Goal: Information Seeking & Learning: Learn about a topic

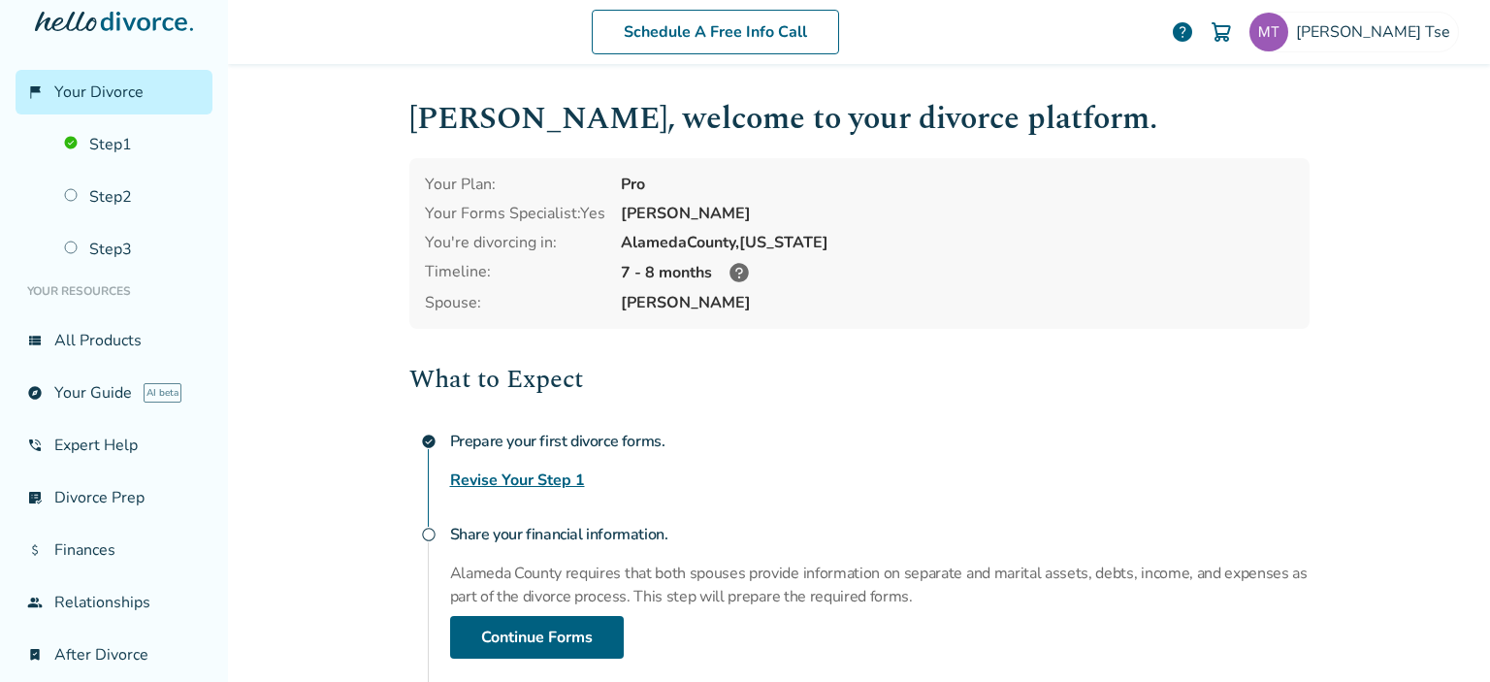
scroll to position [78, 0]
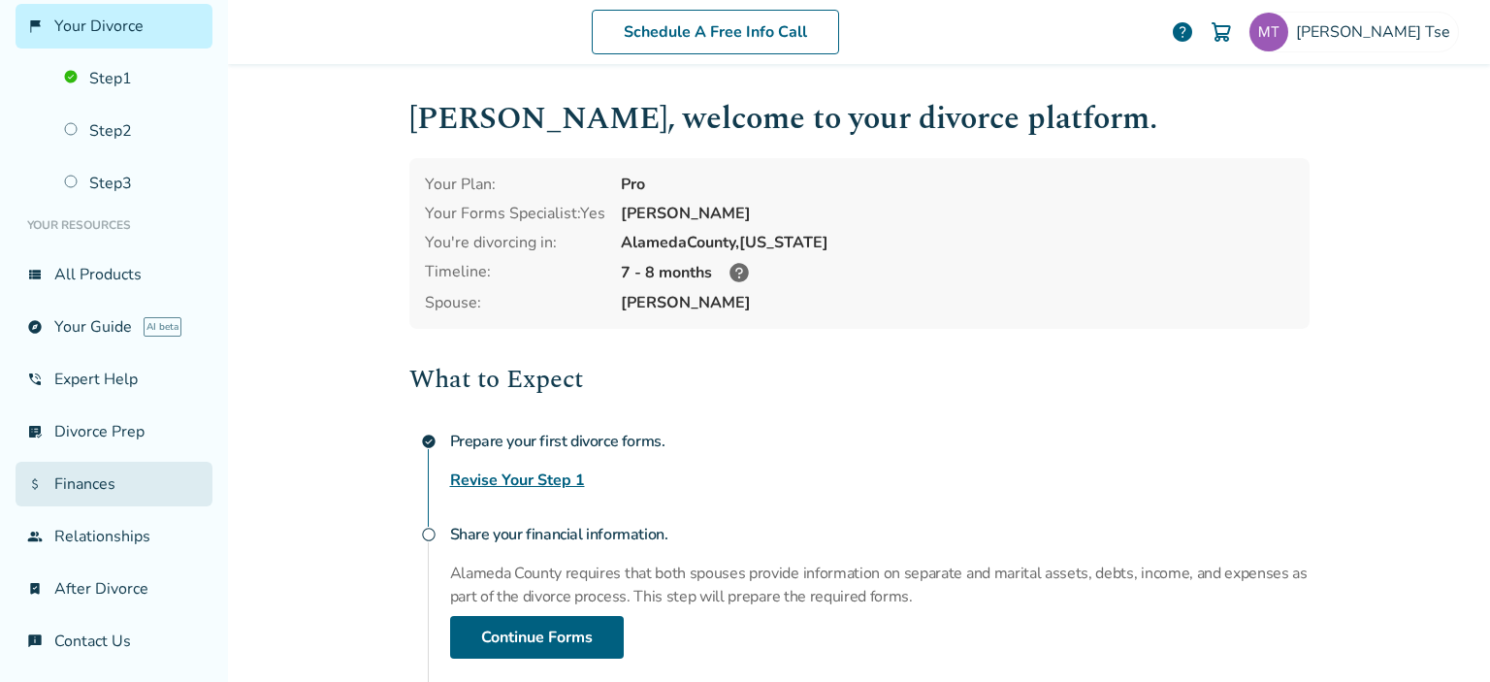
click at [140, 491] on link "attach_money Finances" at bounding box center [114, 484] width 197 height 45
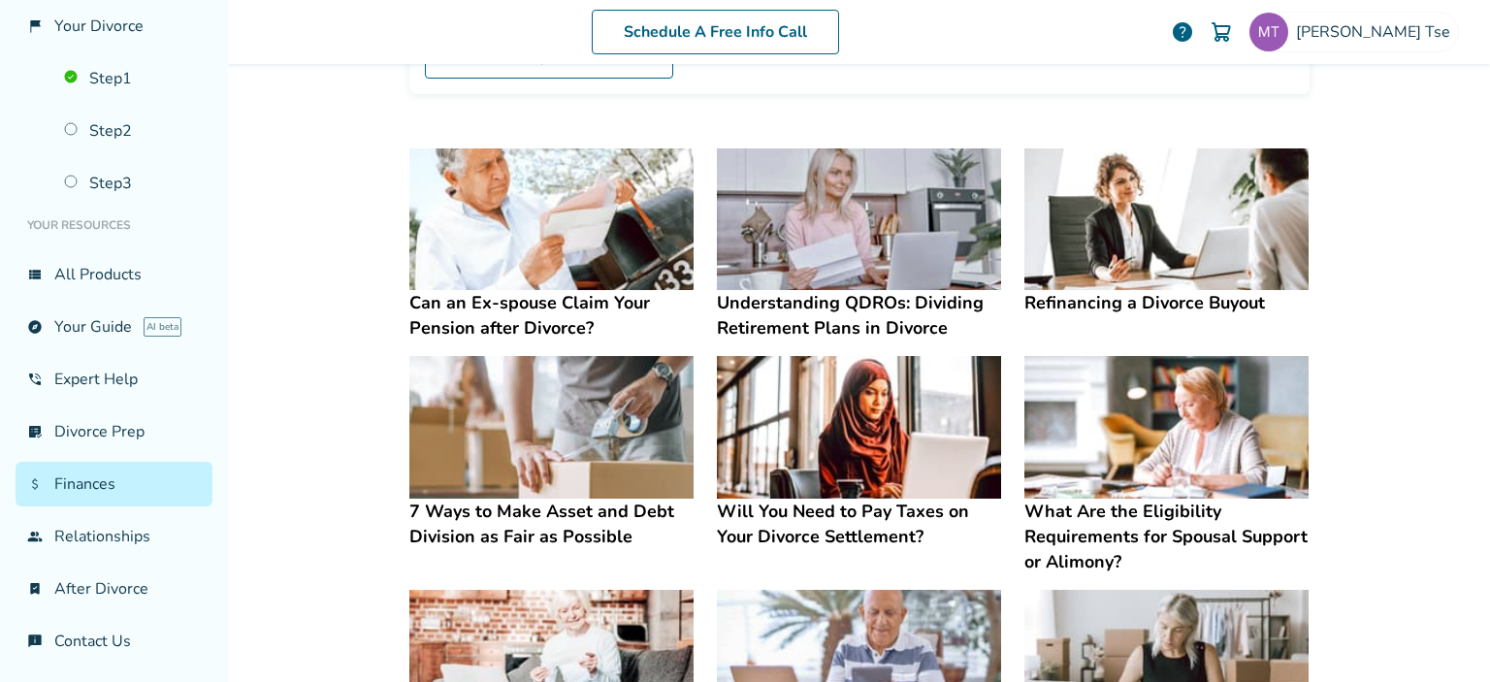
scroll to position [333, 0]
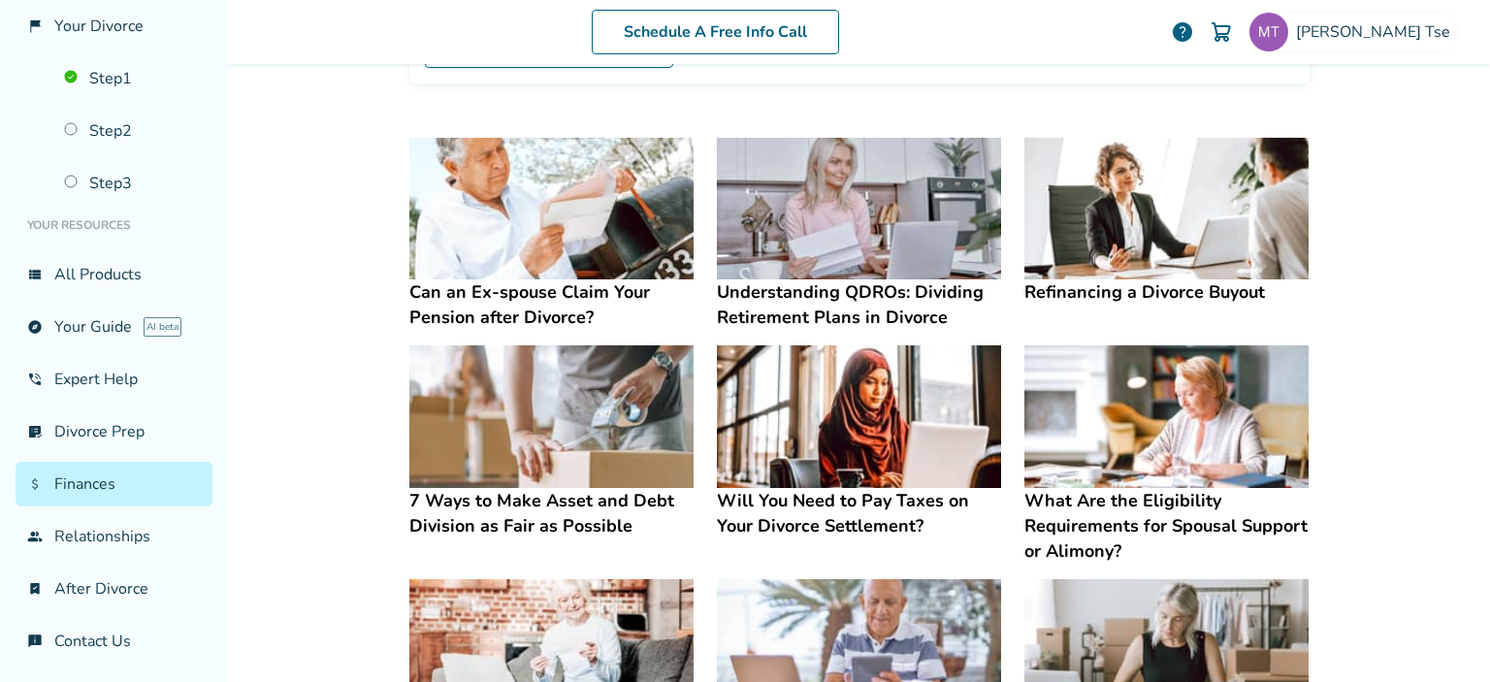
click at [945, 385] on img at bounding box center [859, 416] width 284 height 143
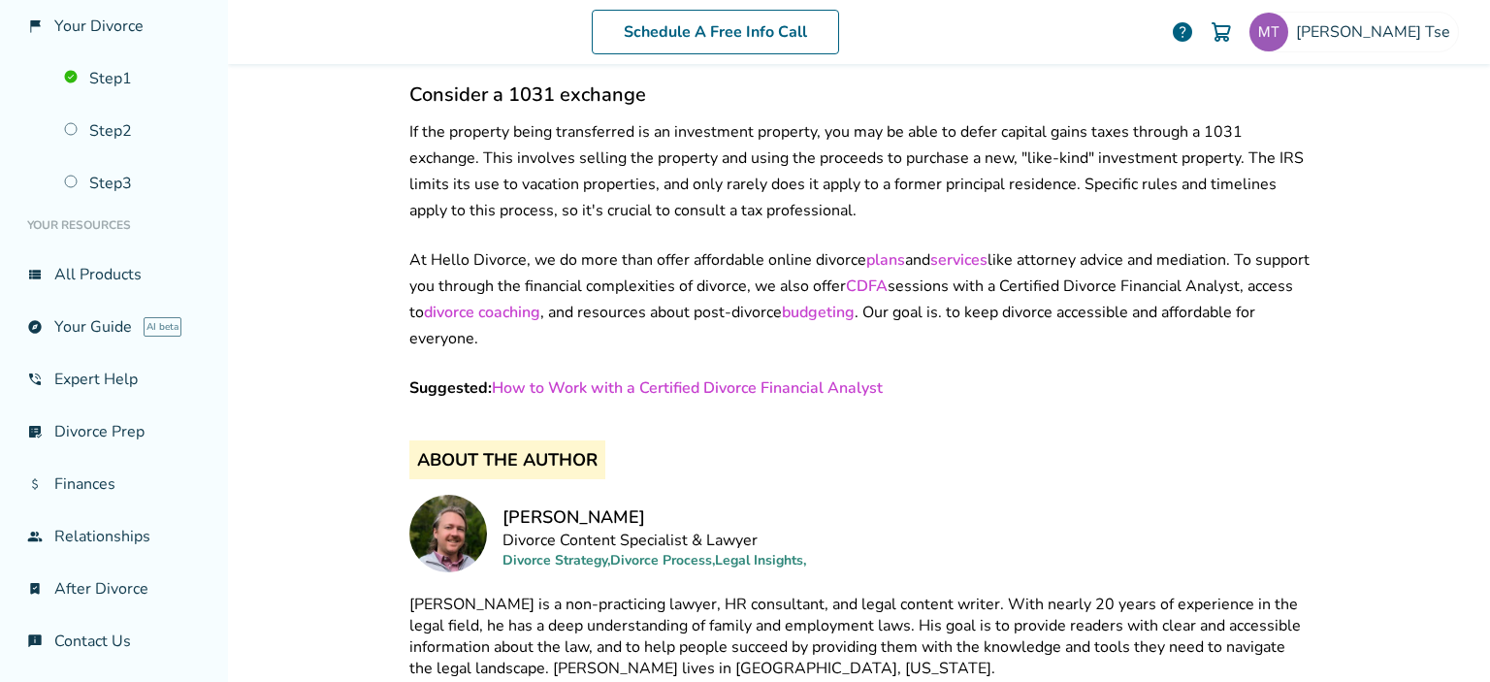
scroll to position [3694, 0]
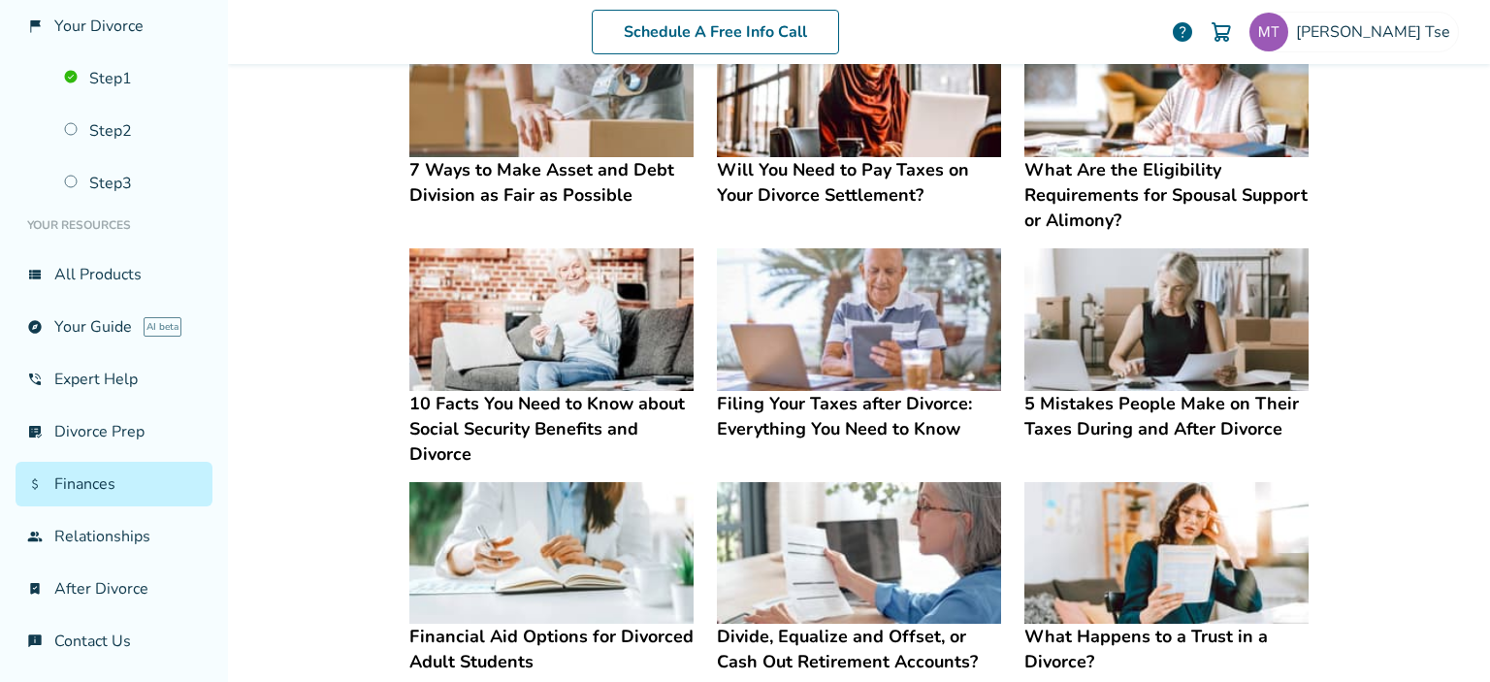
scroll to position [666, 0]
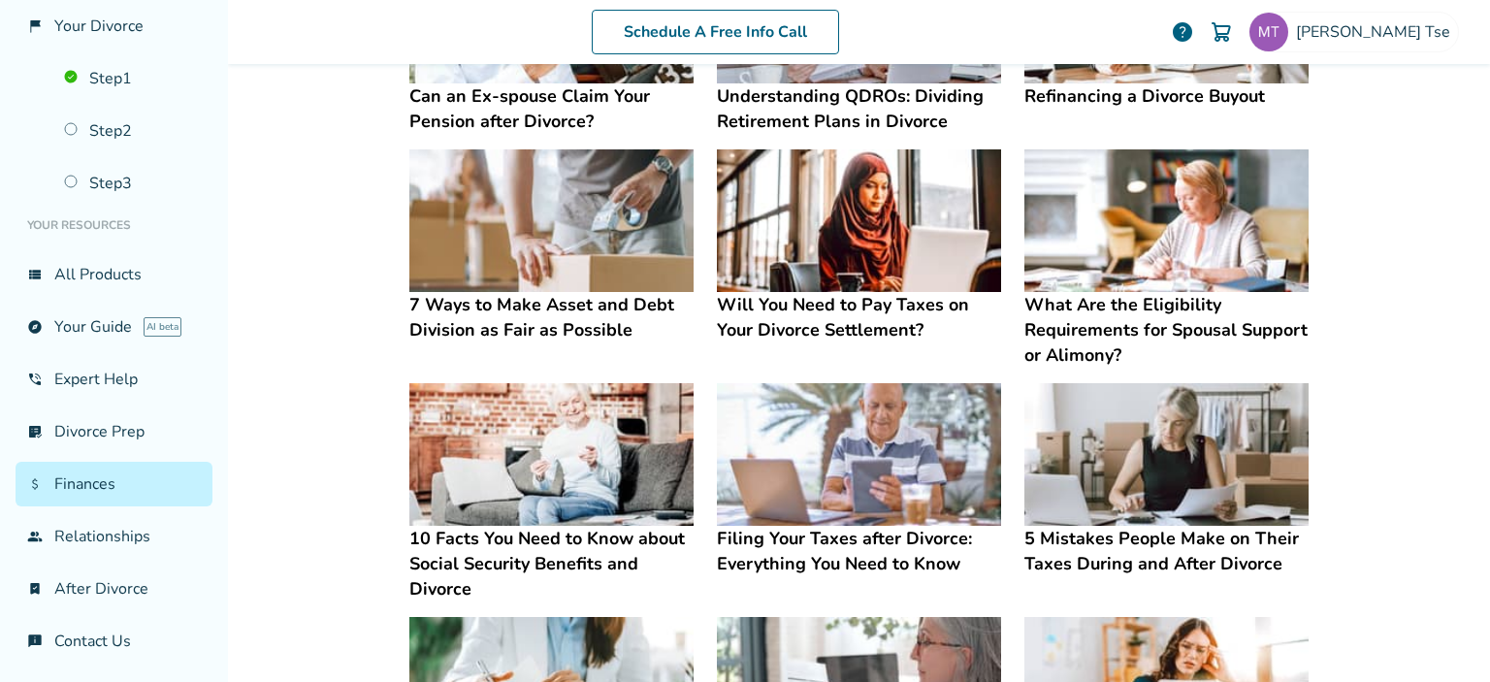
click at [1186, 187] on img at bounding box center [1166, 220] width 284 height 143
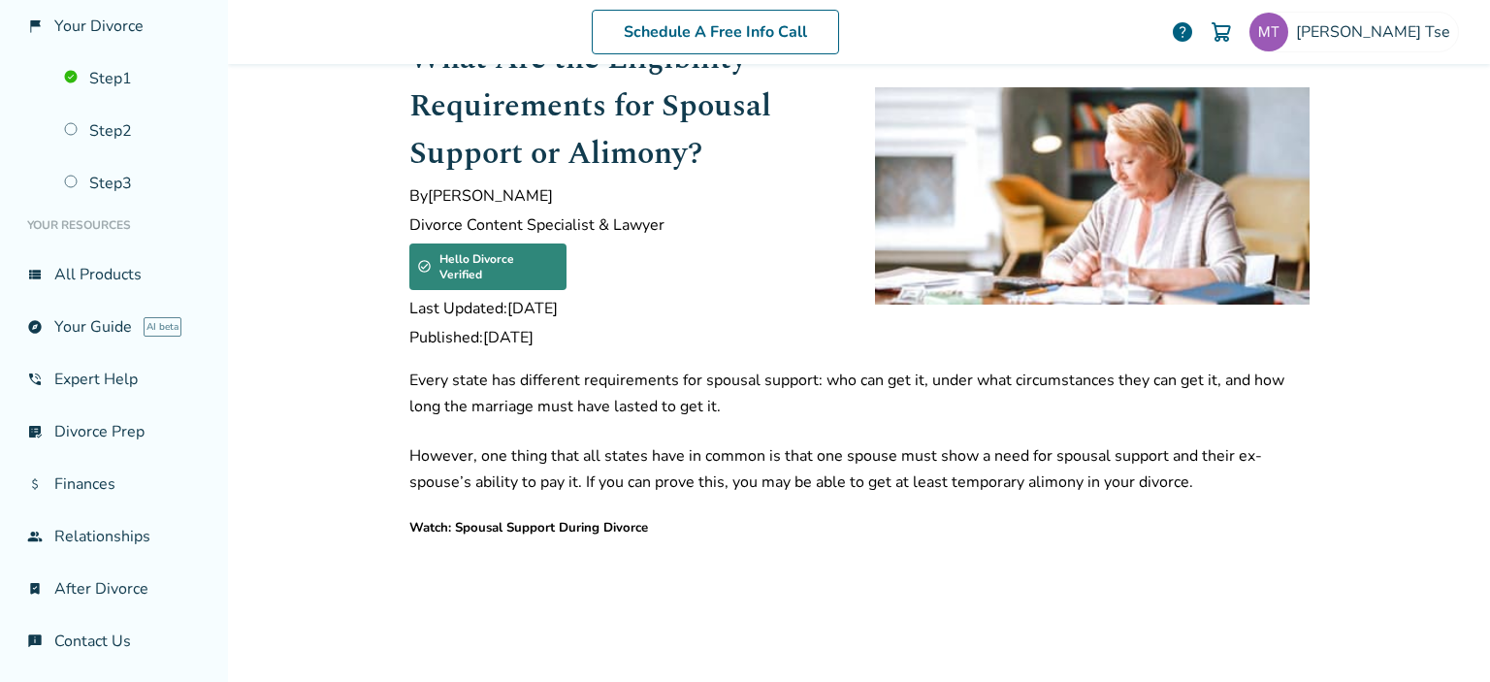
click at [1429, 220] on div "Schedule A Free Info Call Monica Tse help Schedule A Free Call Monica Tse tsere…" at bounding box center [859, 341] width 1262 height 682
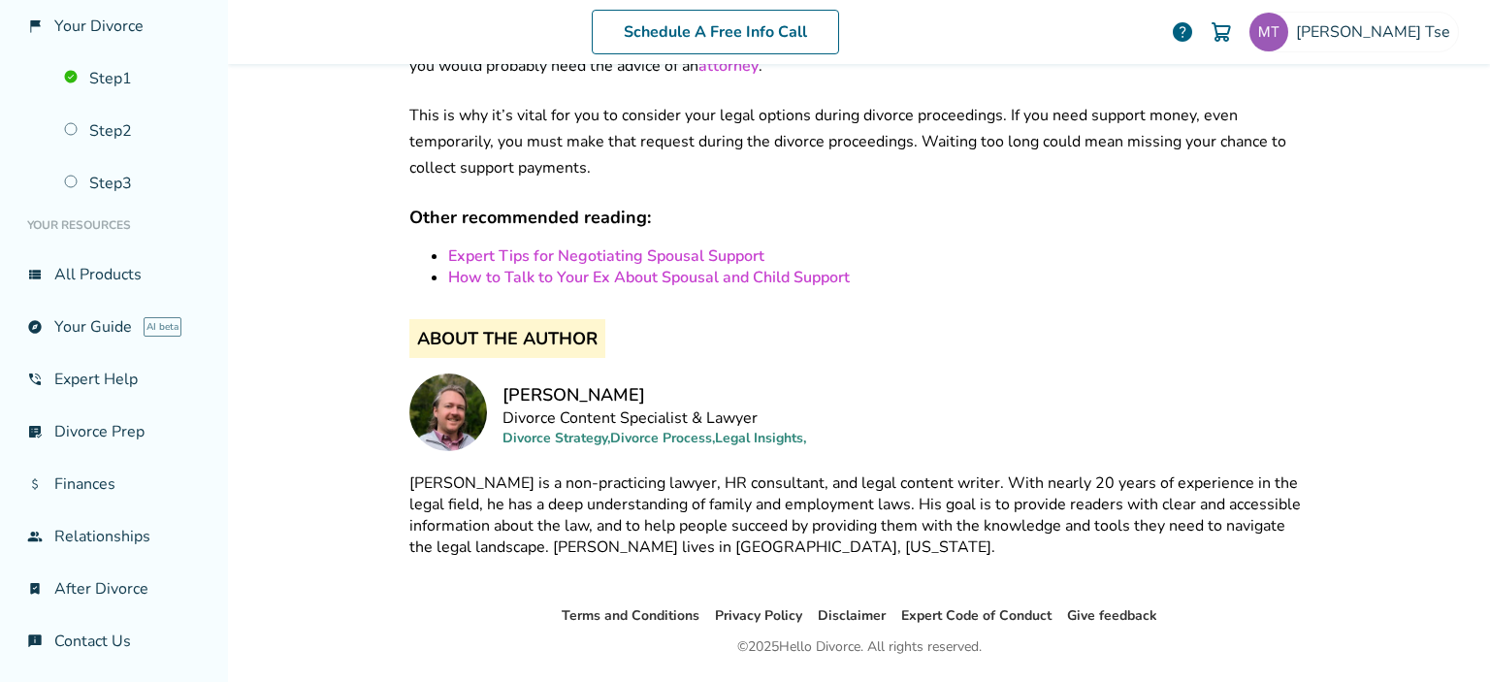
scroll to position [3489, 0]
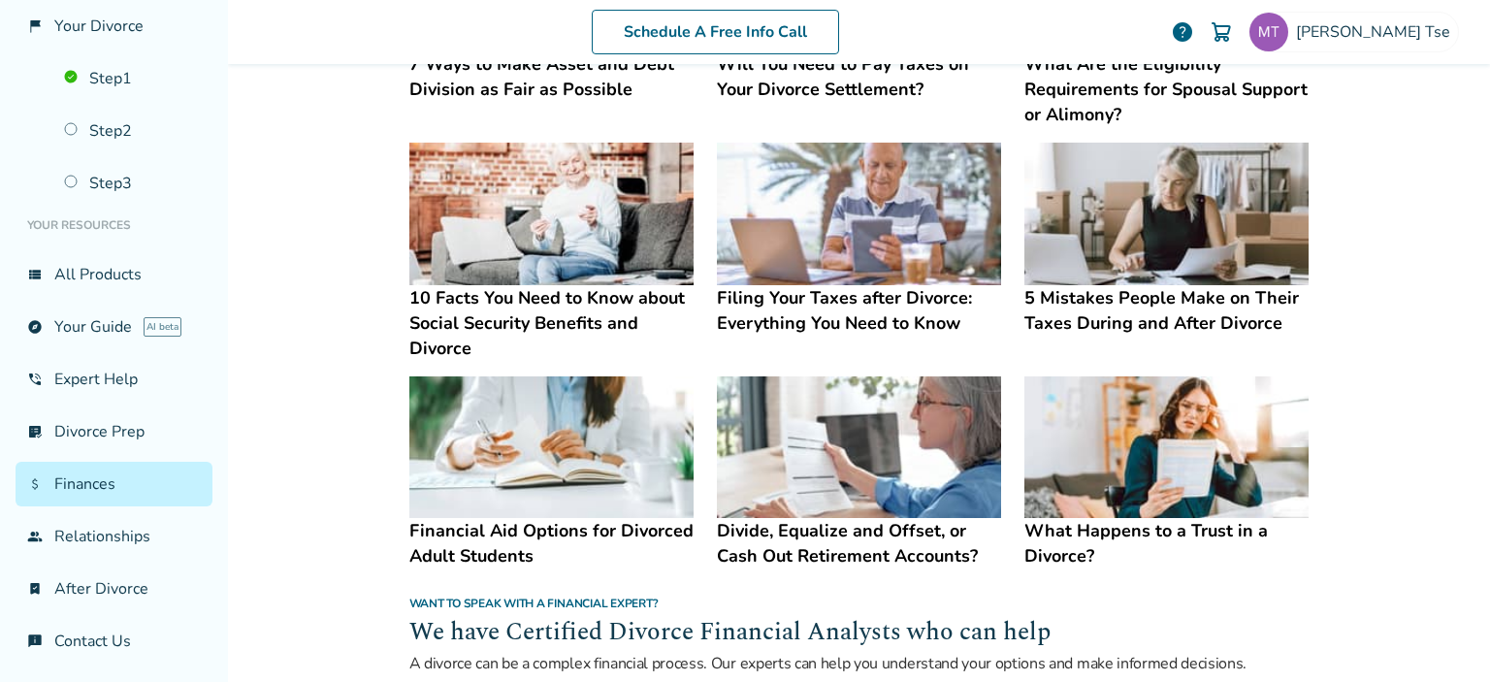
scroll to position [773, 0]
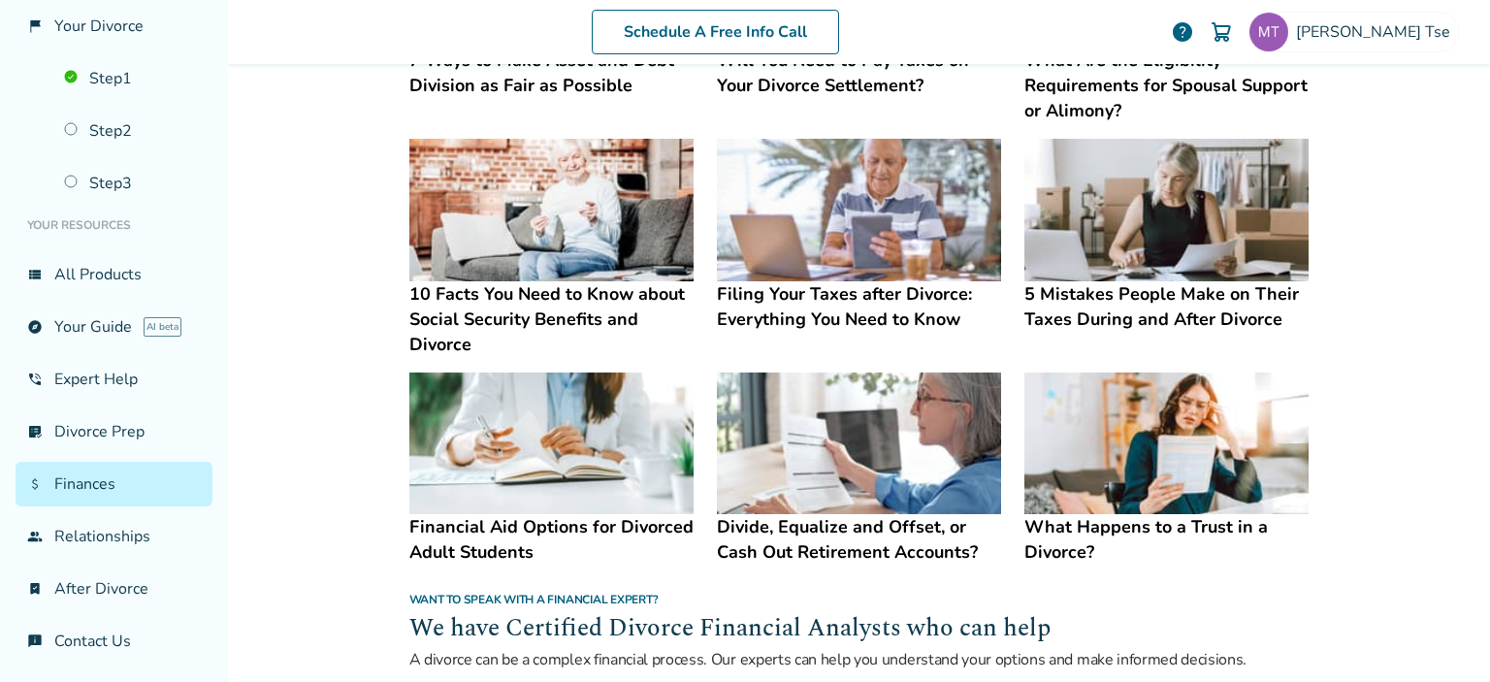
click at [551, 240] on img at bounding box center [551, 210] width 284 height 143
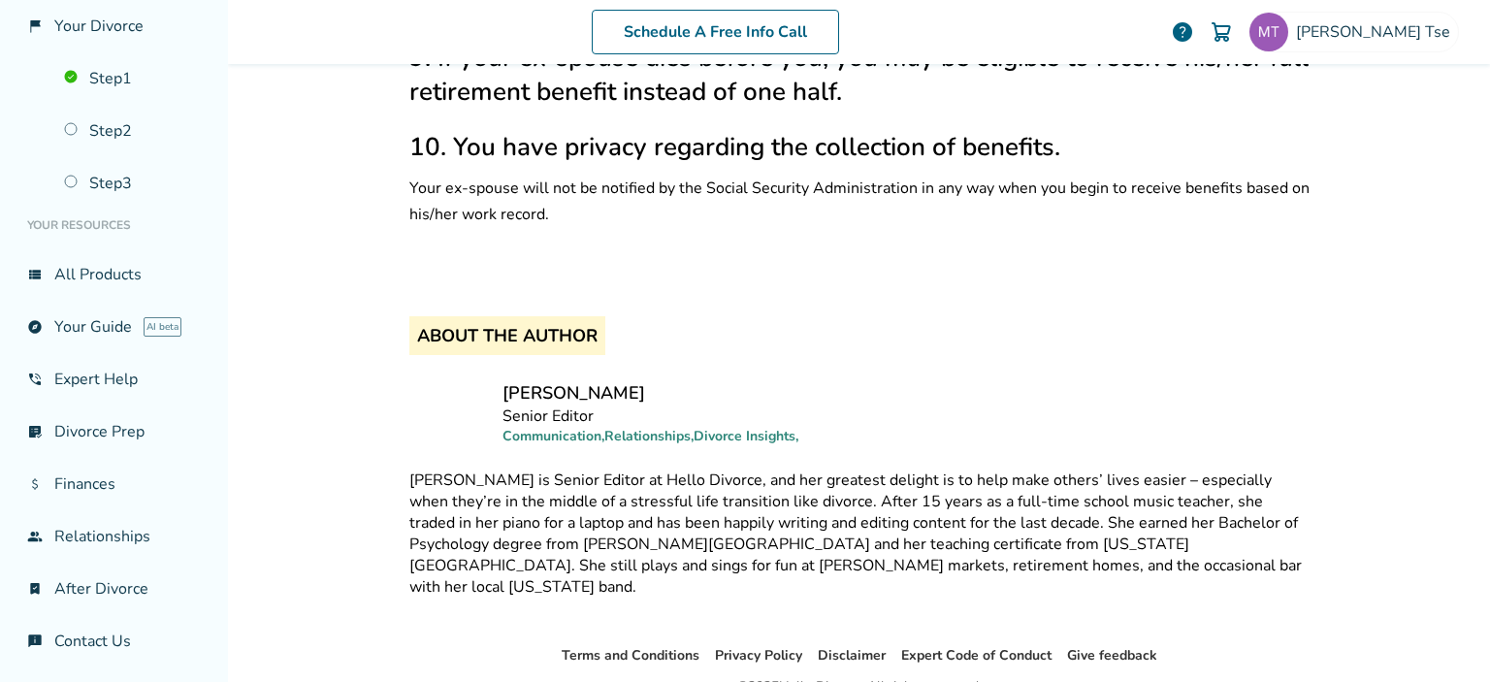
scroll to position [699, 0]
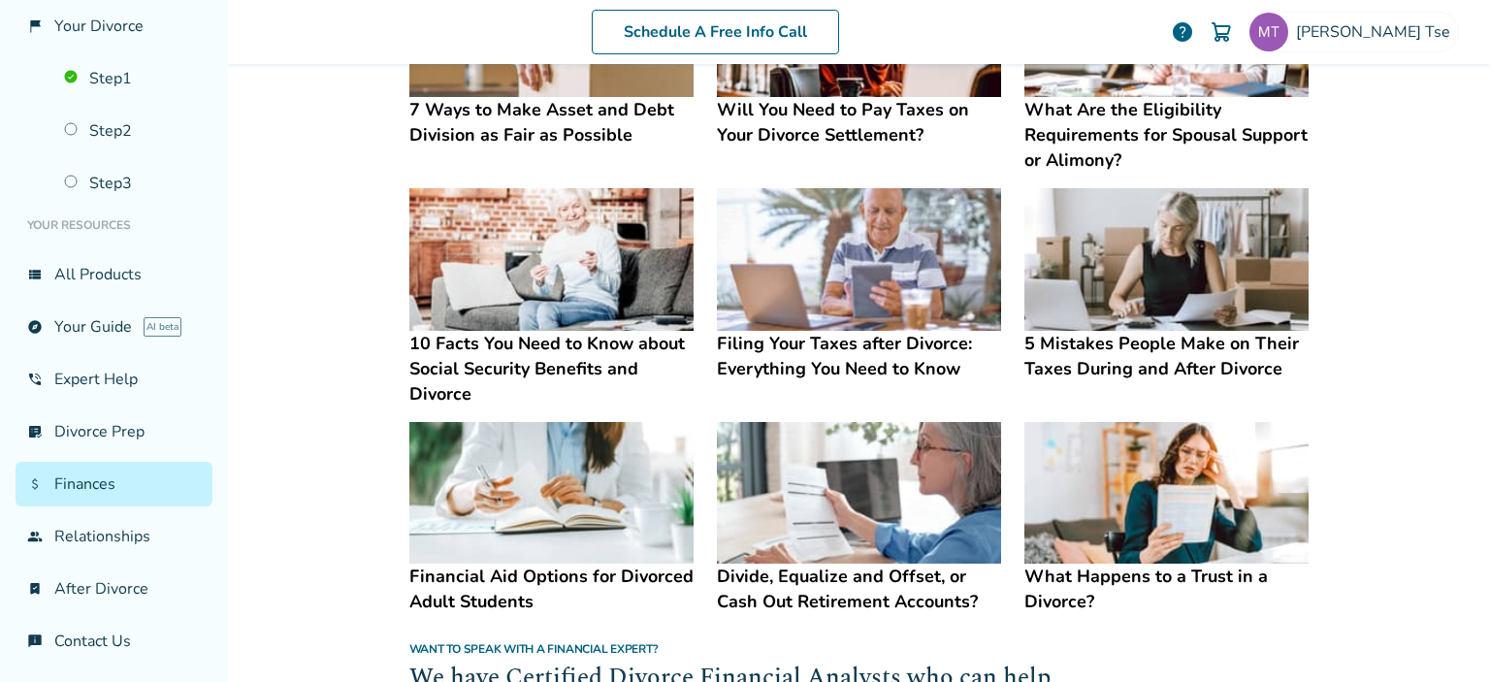
scroll to position [738, 0]
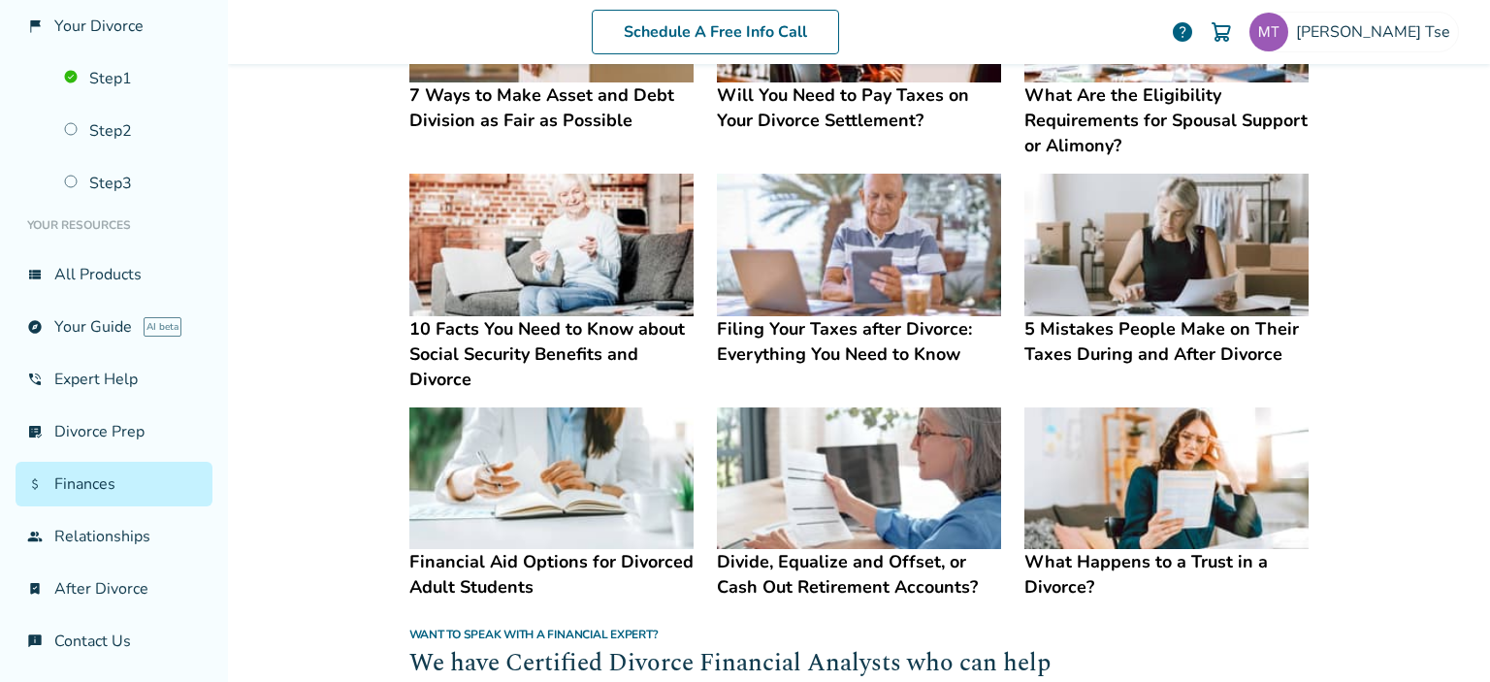
click at [826, 244] on img at bounding box center [859, 245] width 284 height 143
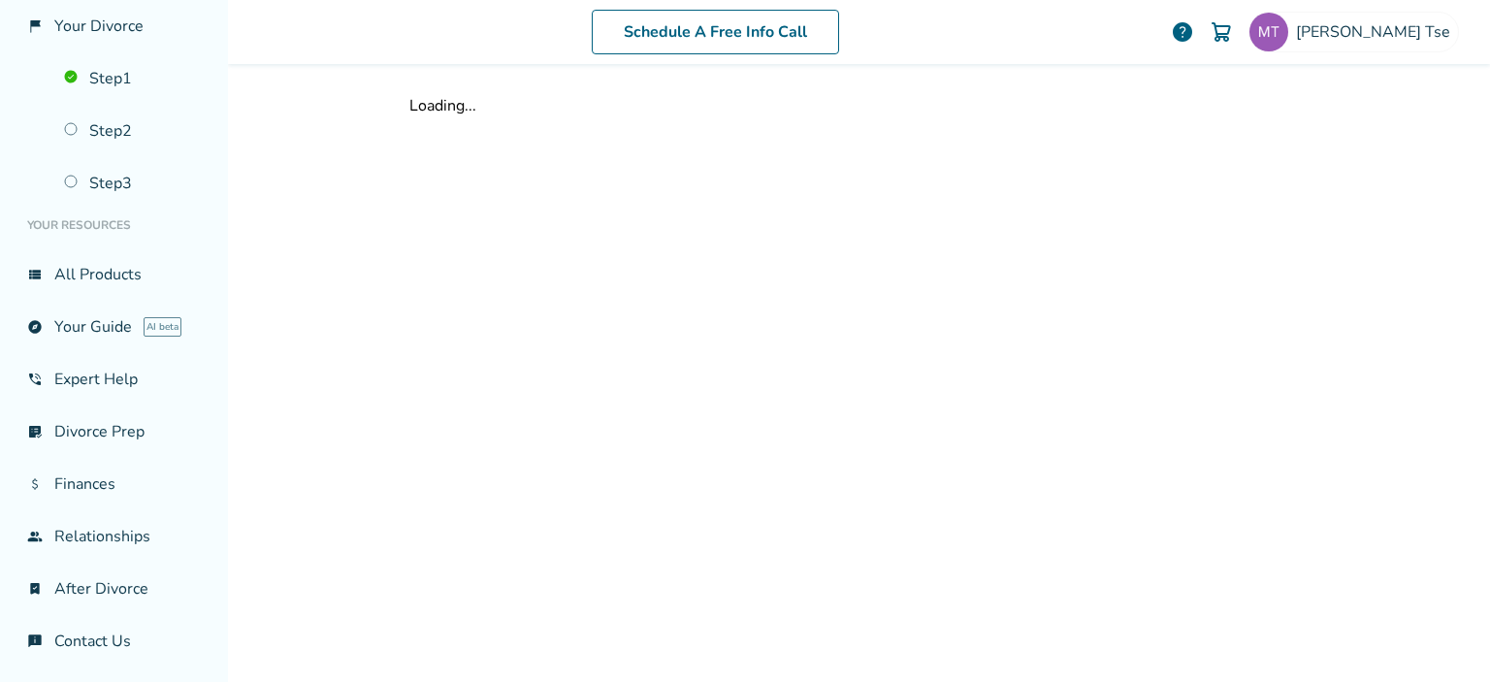
click at [1219, 291] on div "Loading..." at bounding box center [859, 370] width 931 height 612
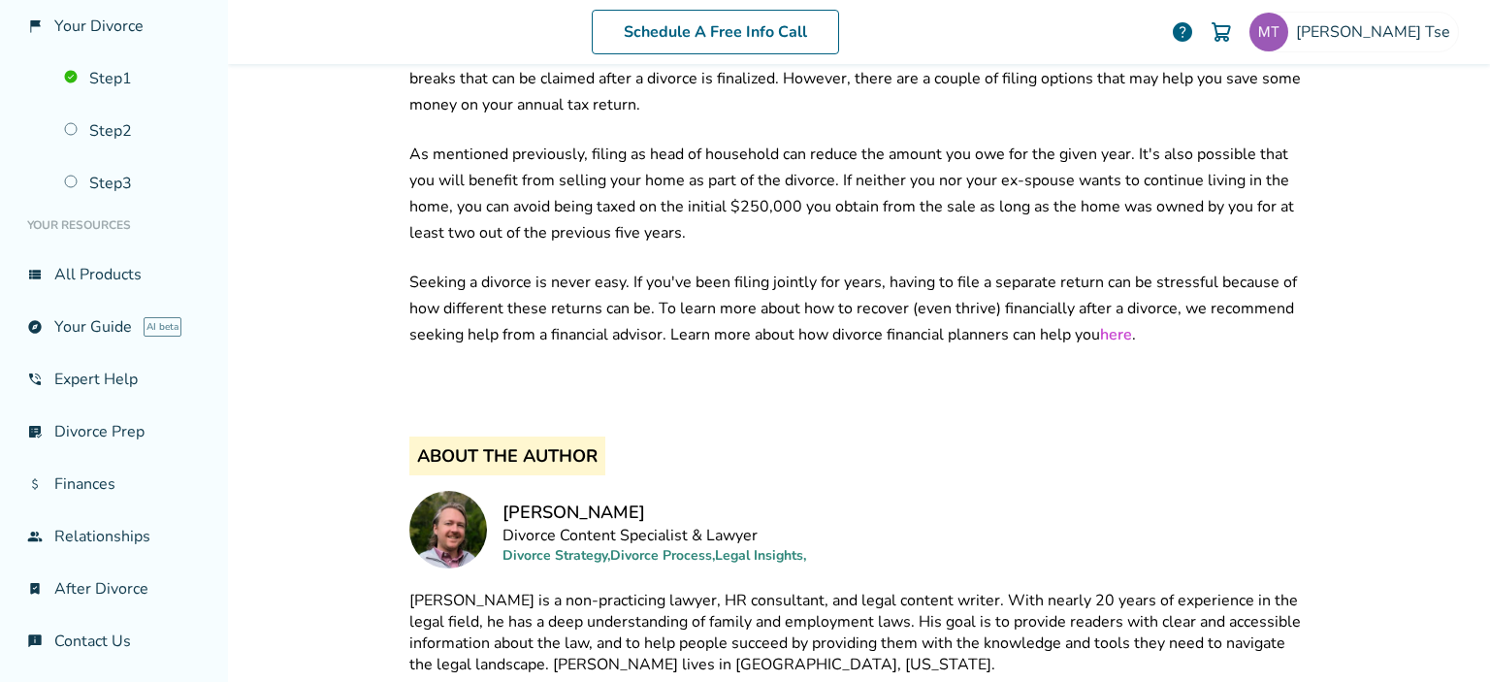
scroll to position [2949, 0]
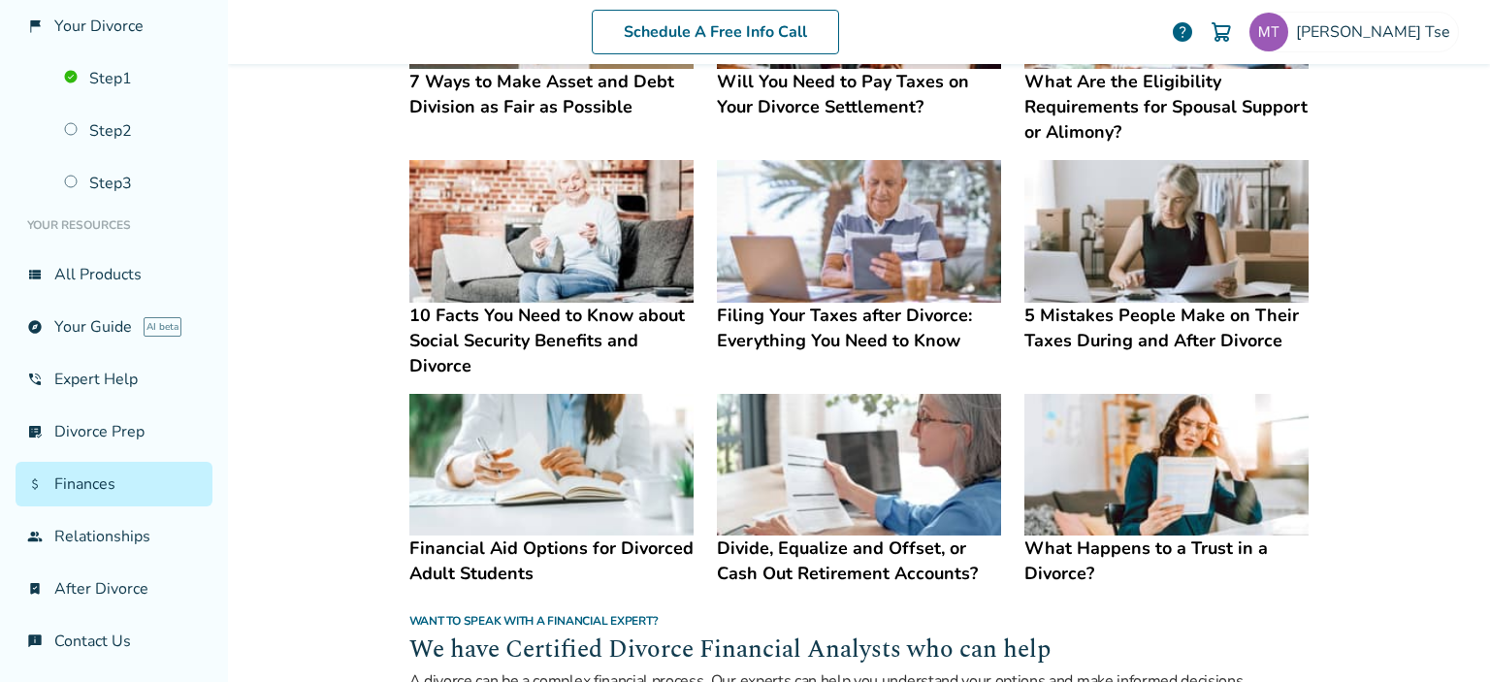
scroll to position [747, 0]
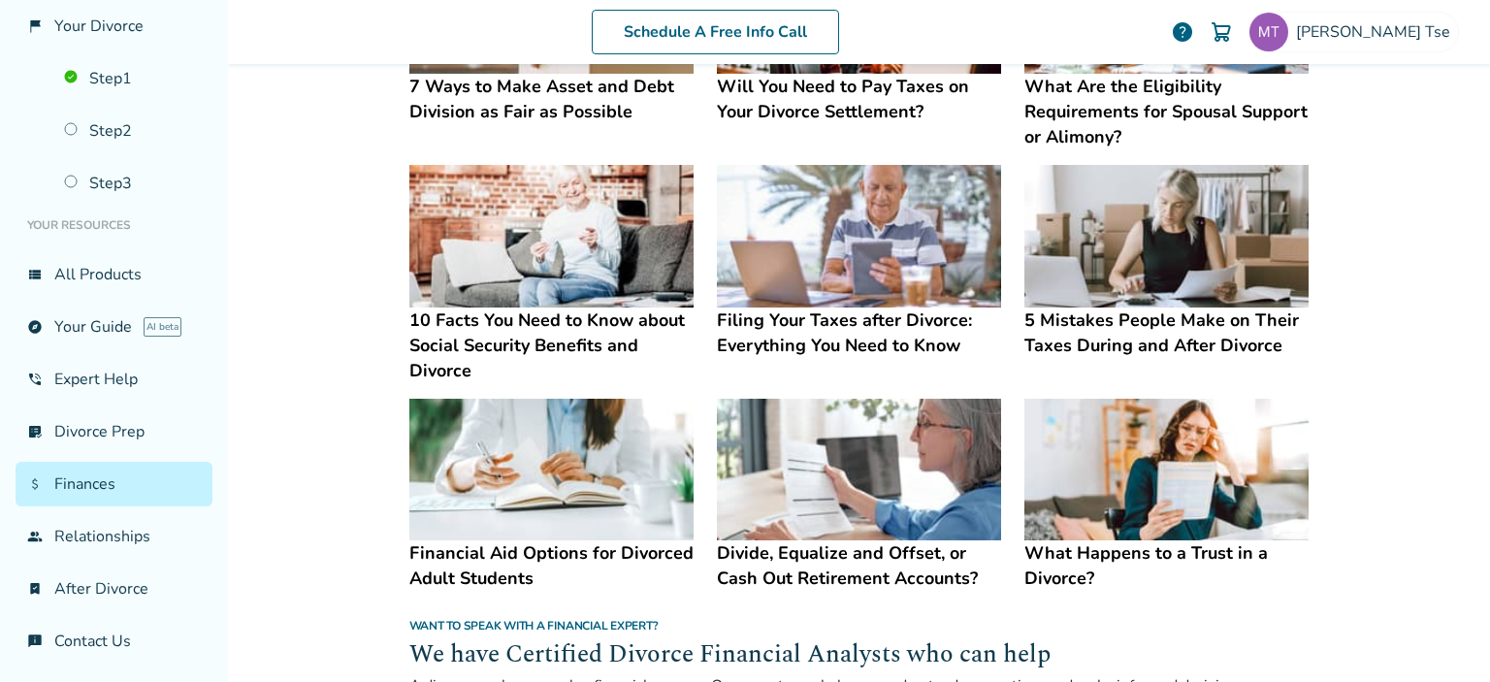
click at [1186, 267] on img at bounding box center [1166, 236] width 284 height 143
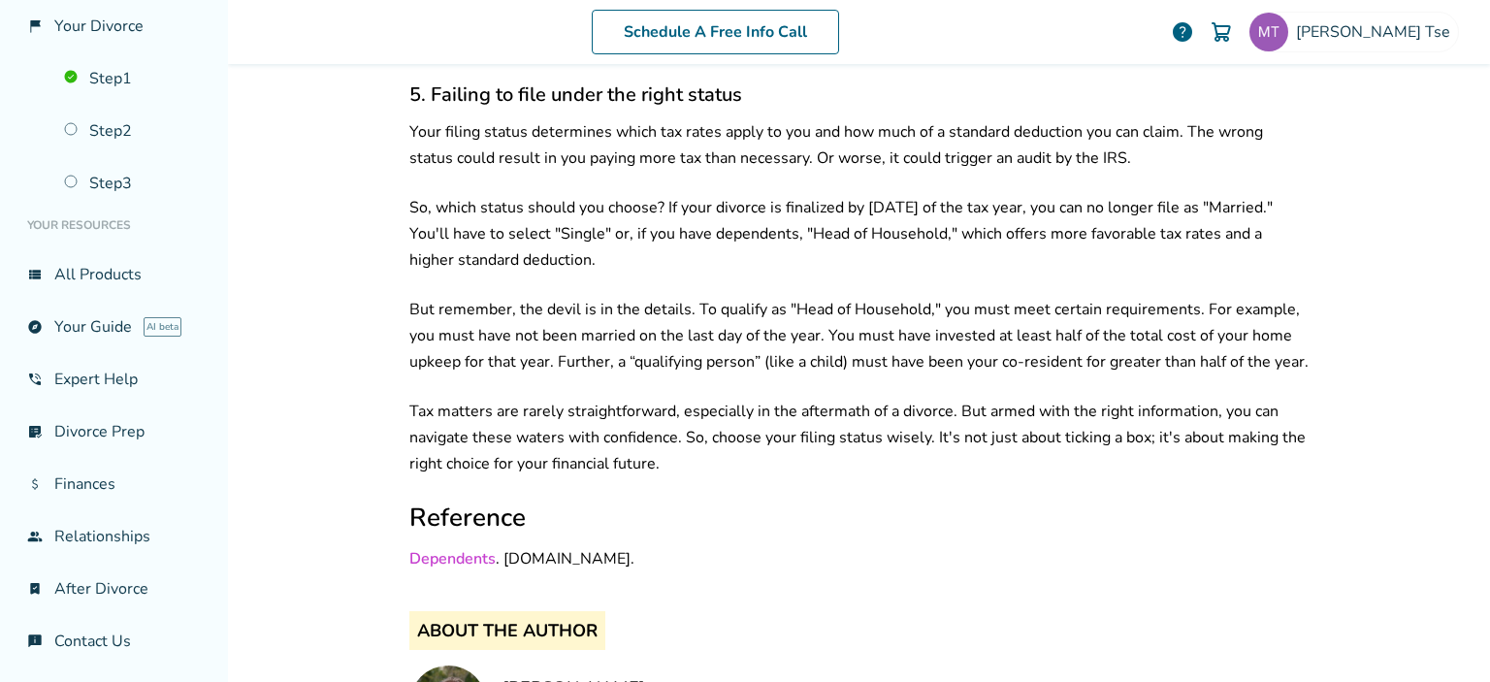
scroll to position [3363, 0]
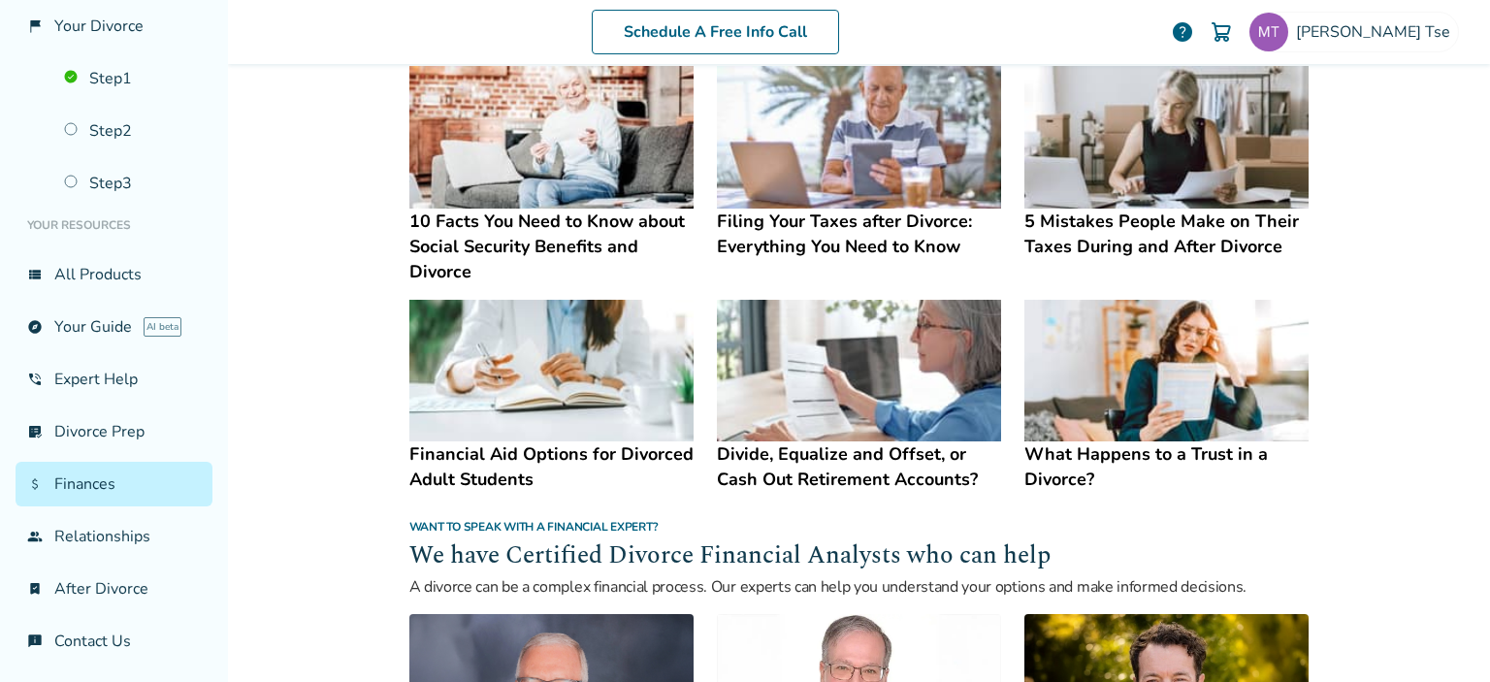
scroll to position [838, 0]
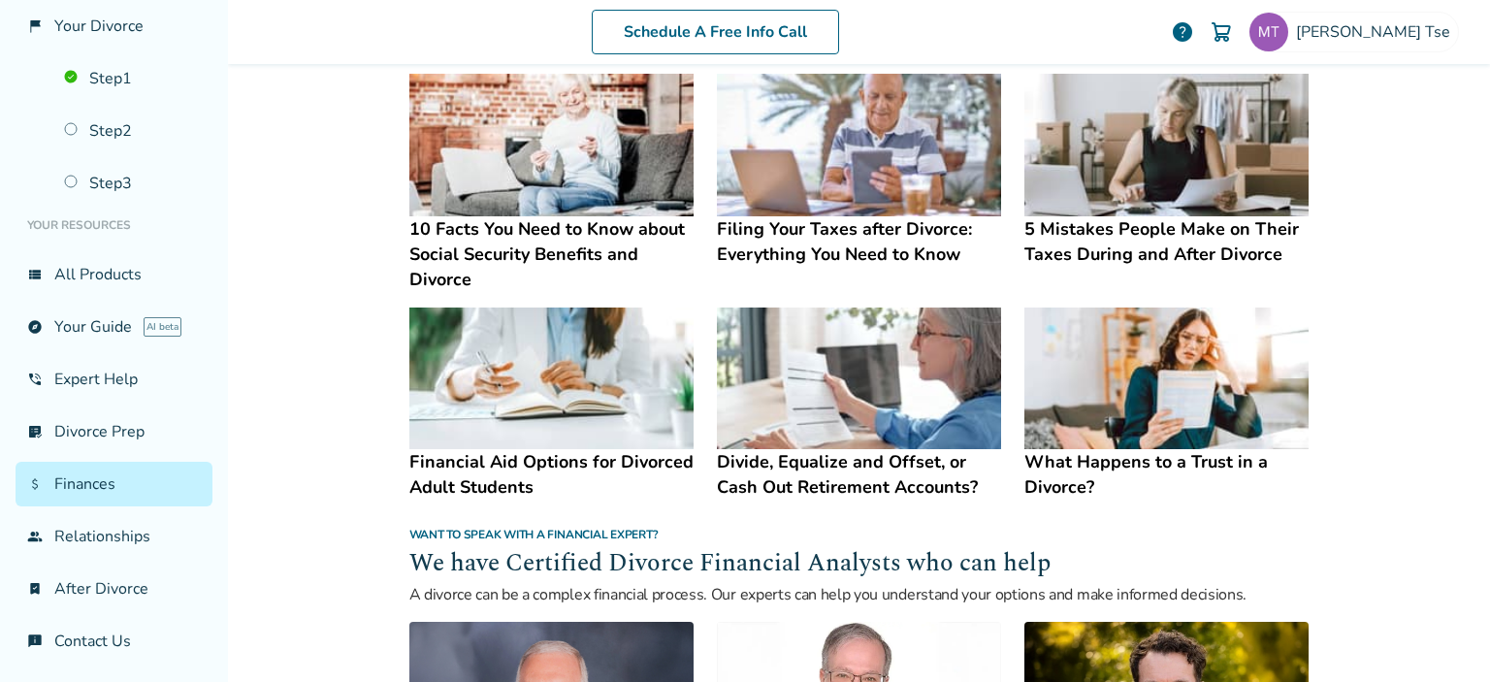
click at [832, 381] on img at bounding box center [859, 379] width 284 height 143
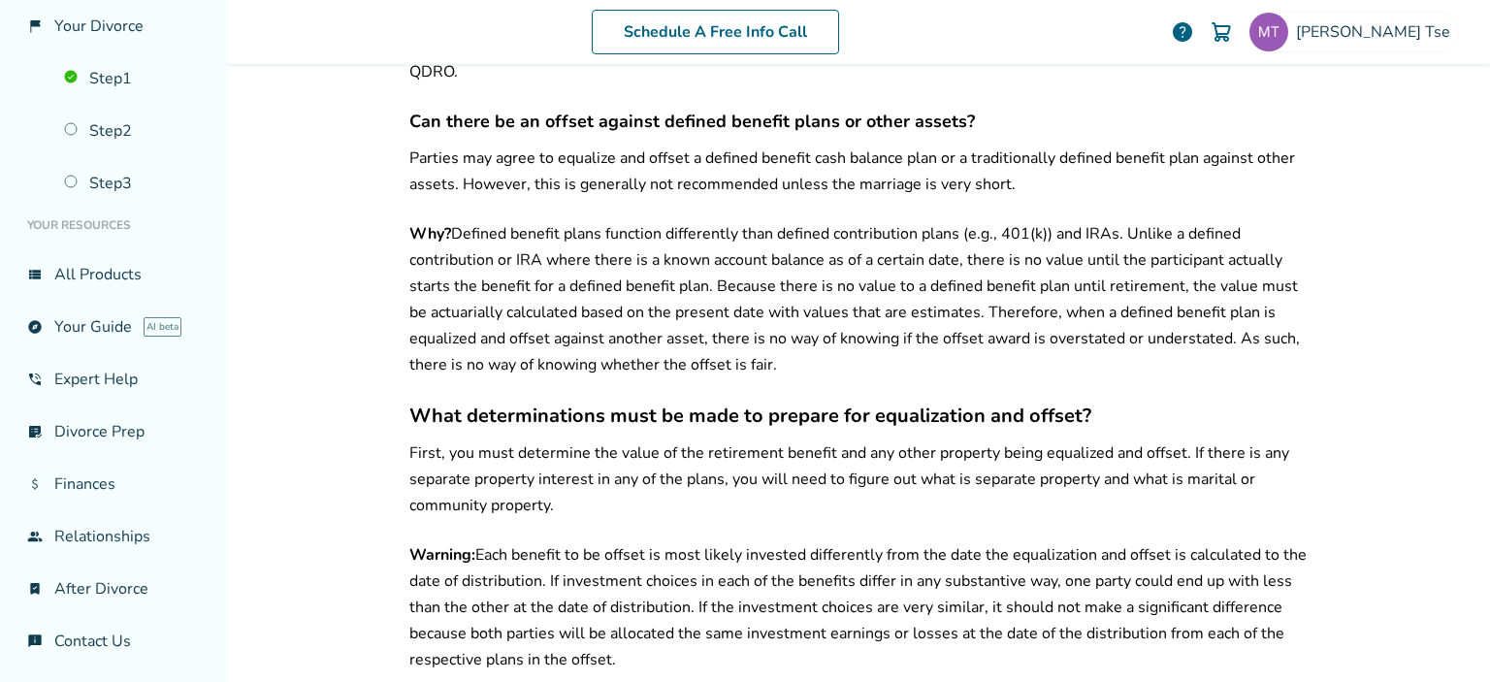
scroll to position [1451, 0]
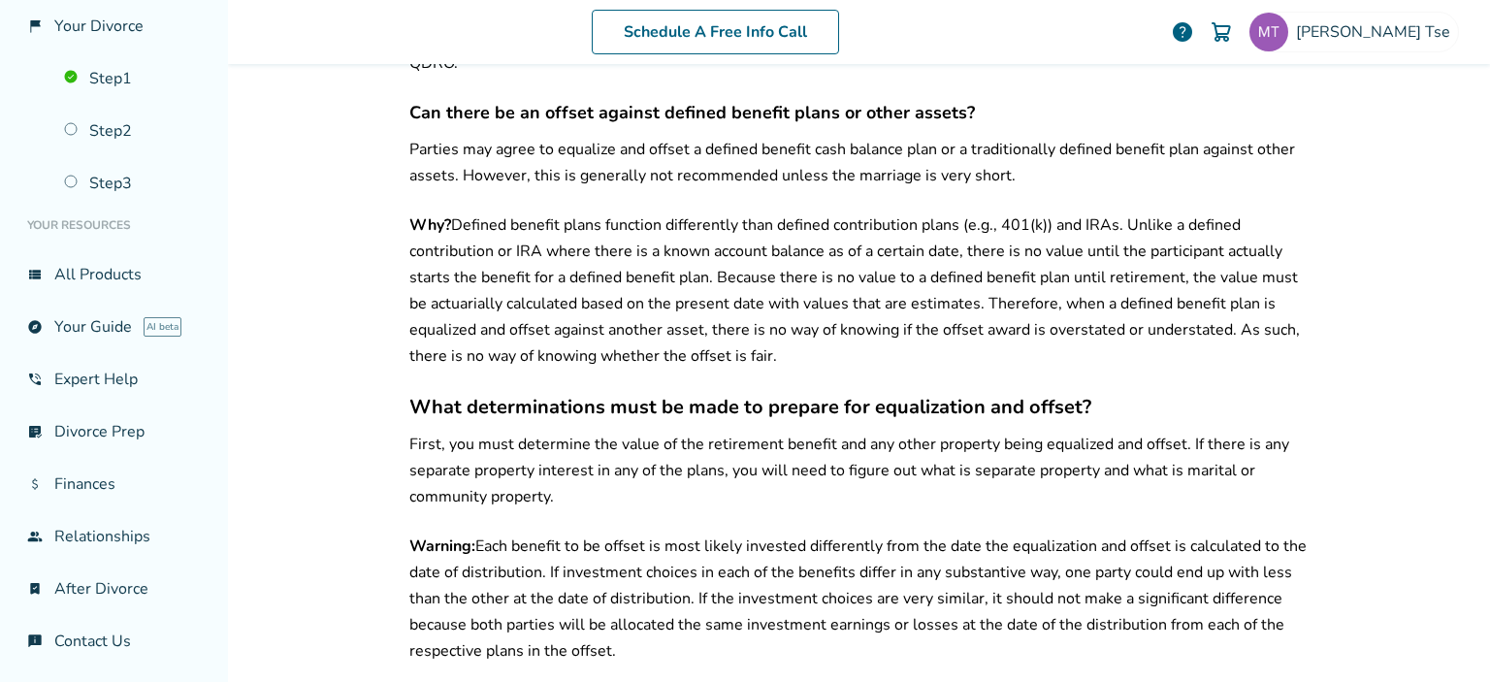
drag, startPoint x: 1421, startPoint y: 272, endPoint x: 1092, endPoint y: -86, distance: 486.1
click at [1092, 0] on div "Schedule A Free Info Call Monica Tse help Schedule A Free Call Monica Tse tsere…" at bounding box center [859, 341] width 1262 height 682
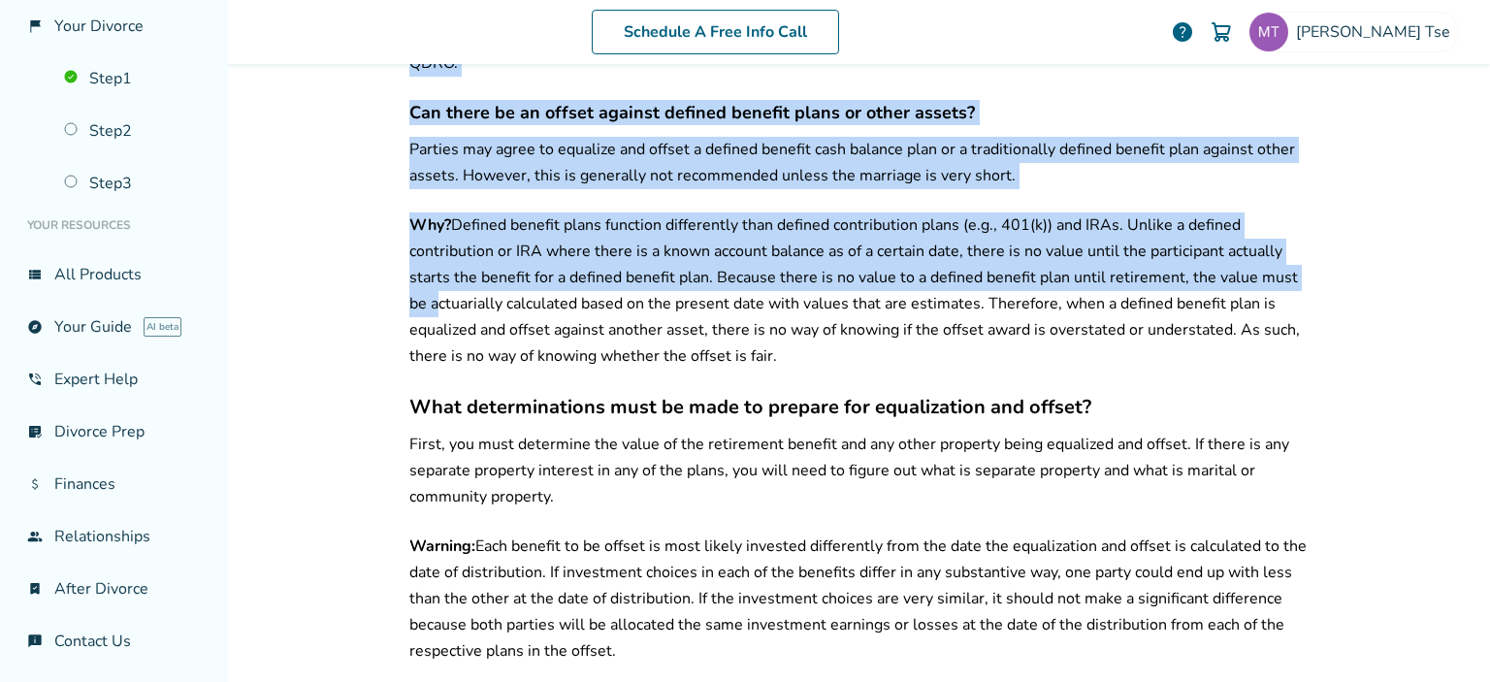
scroll to position [1365, 0]
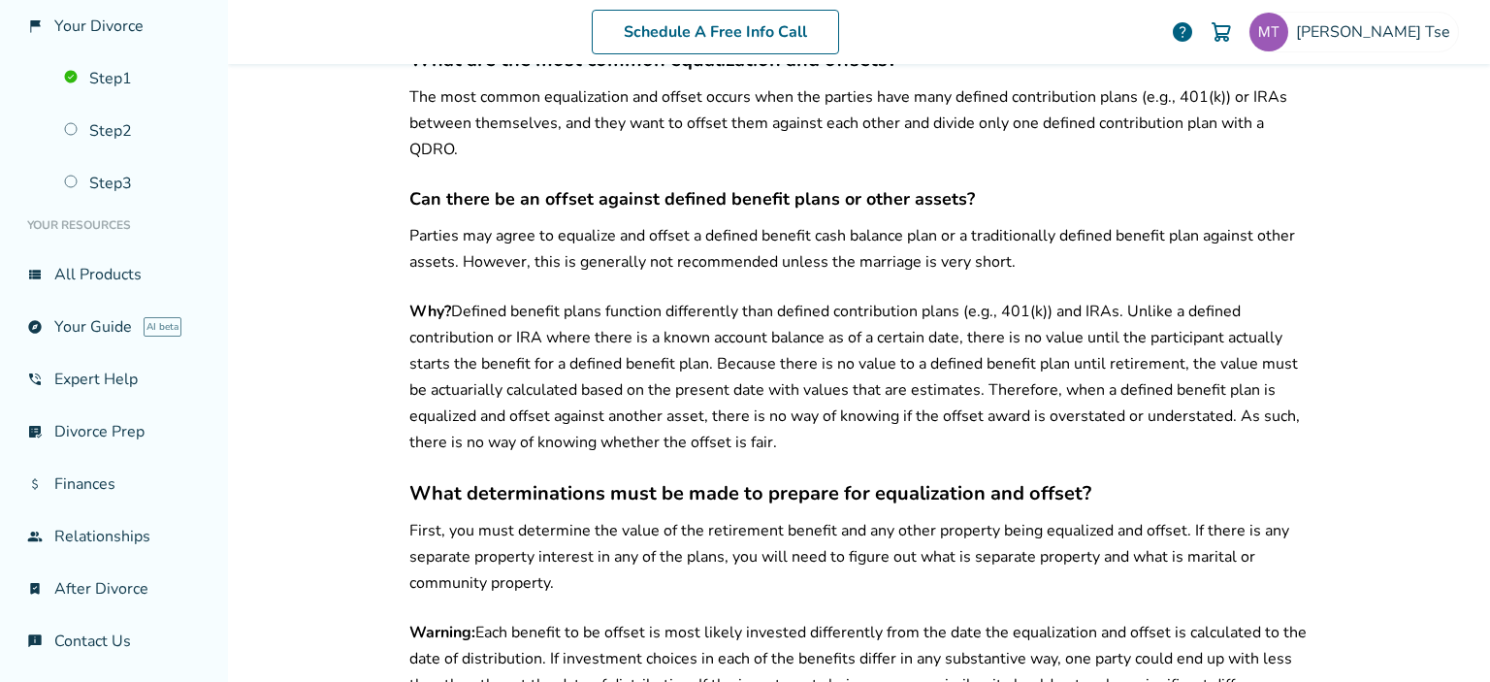
click at [1398, 154] on div "Schedule A Free Info Call Monica Tse help Schedule A Free Call Monica Tse tsere…" at bounding box center [859, 341] width 1262 height 682
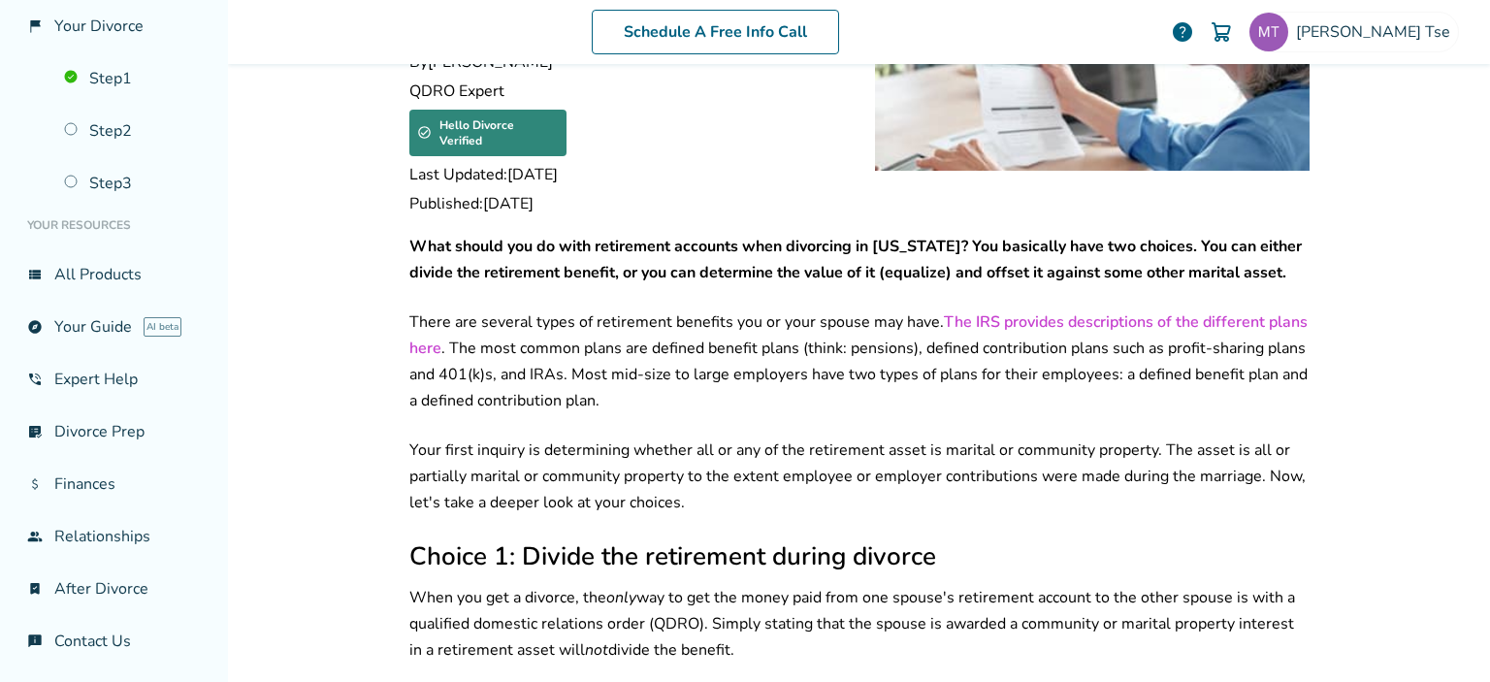
scroll to position [0, 0]
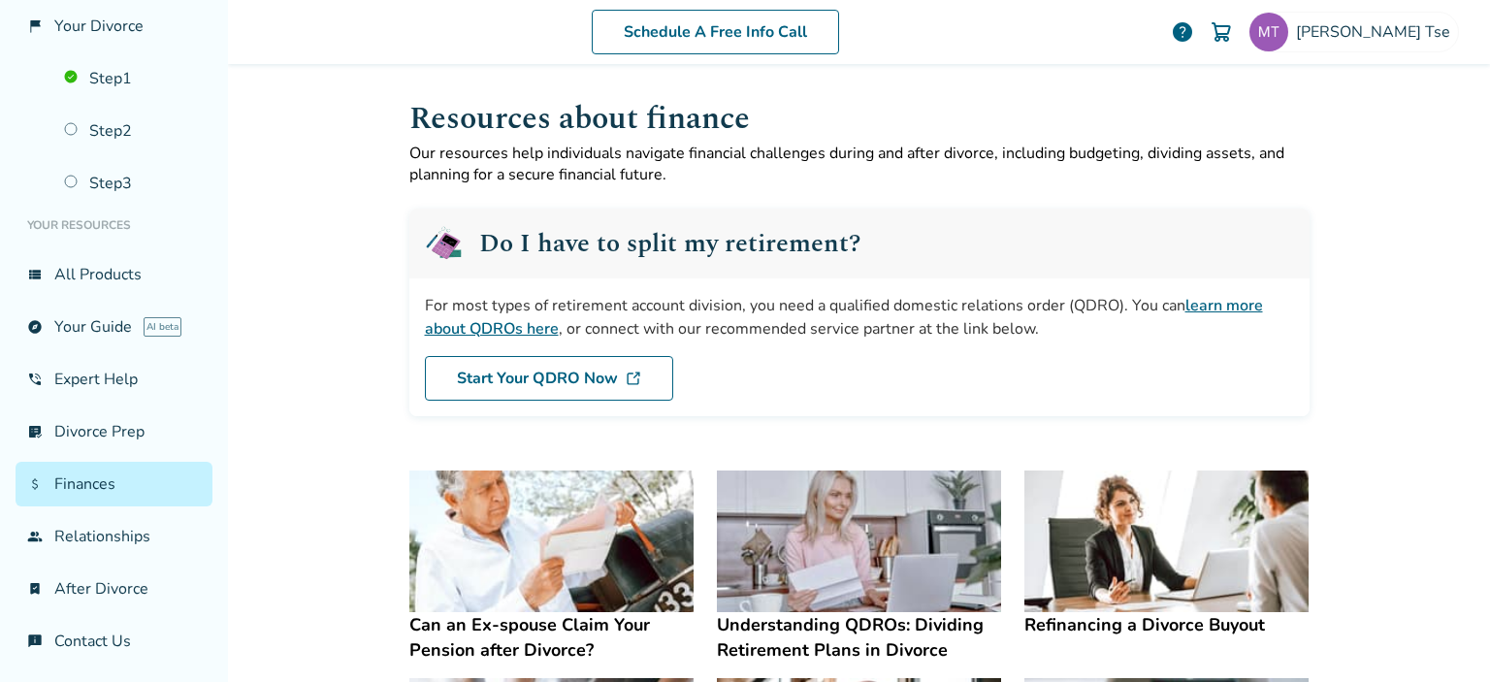
click at [76, 471] on link "attach_money Finances" at bounding box center [114, 484] width 197 height 45
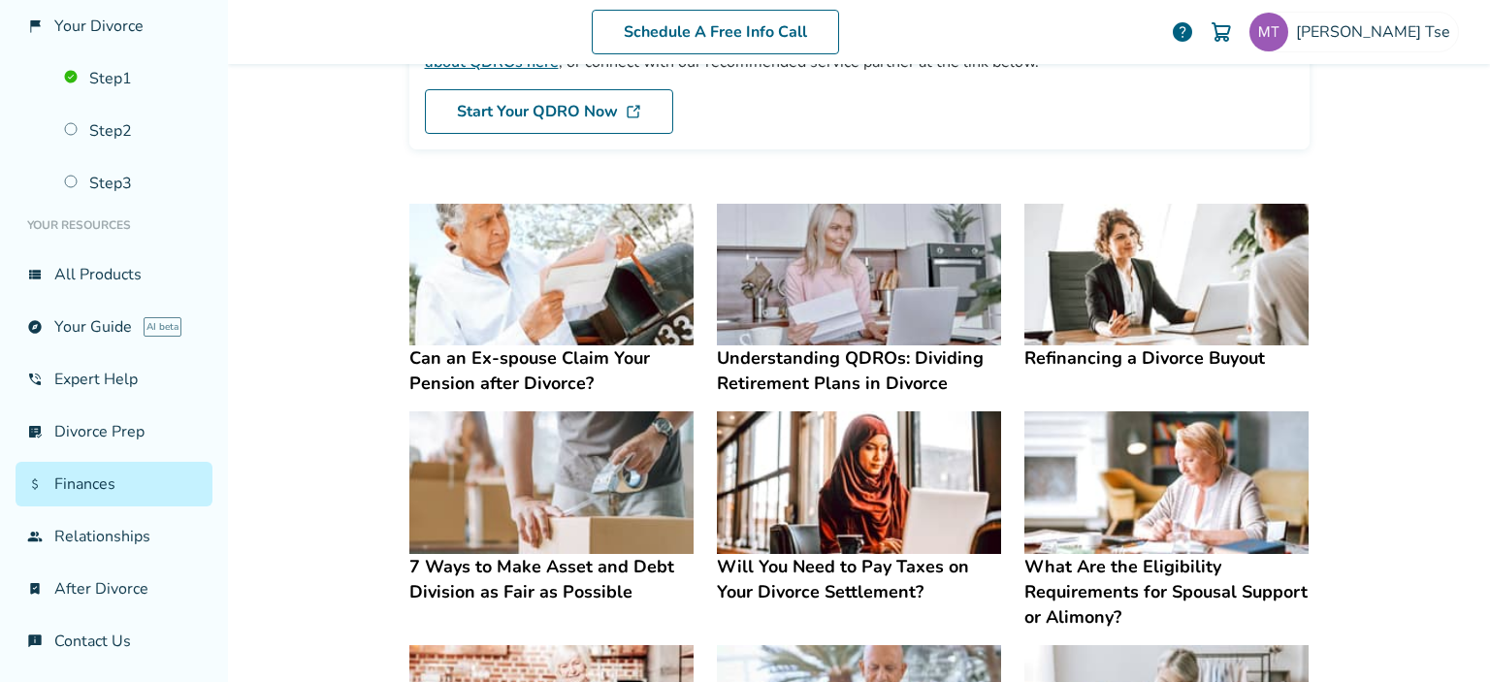
scroll to position [272, 0]
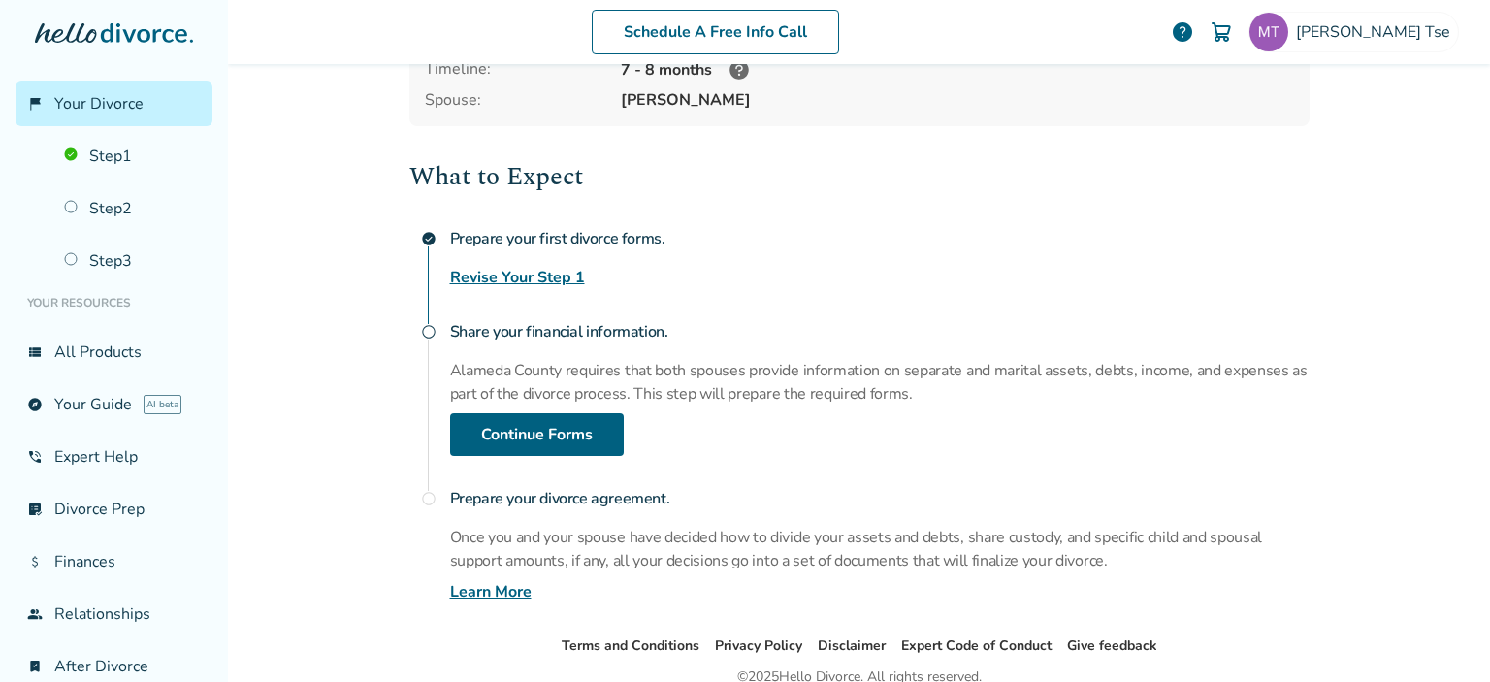
scroll to position [209, 0]
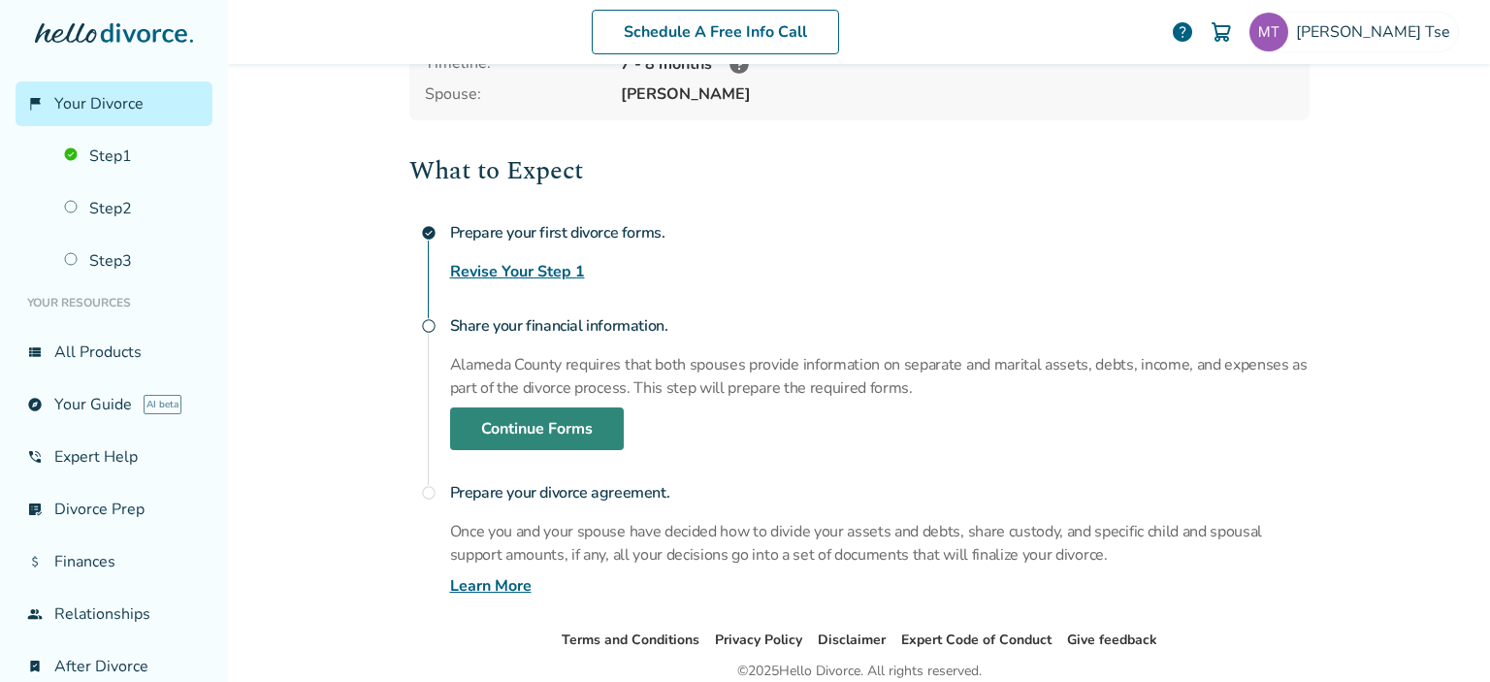
click at [584, 417] on link "Continue Forms" at bounding box center [537, 428] width 174 height 43
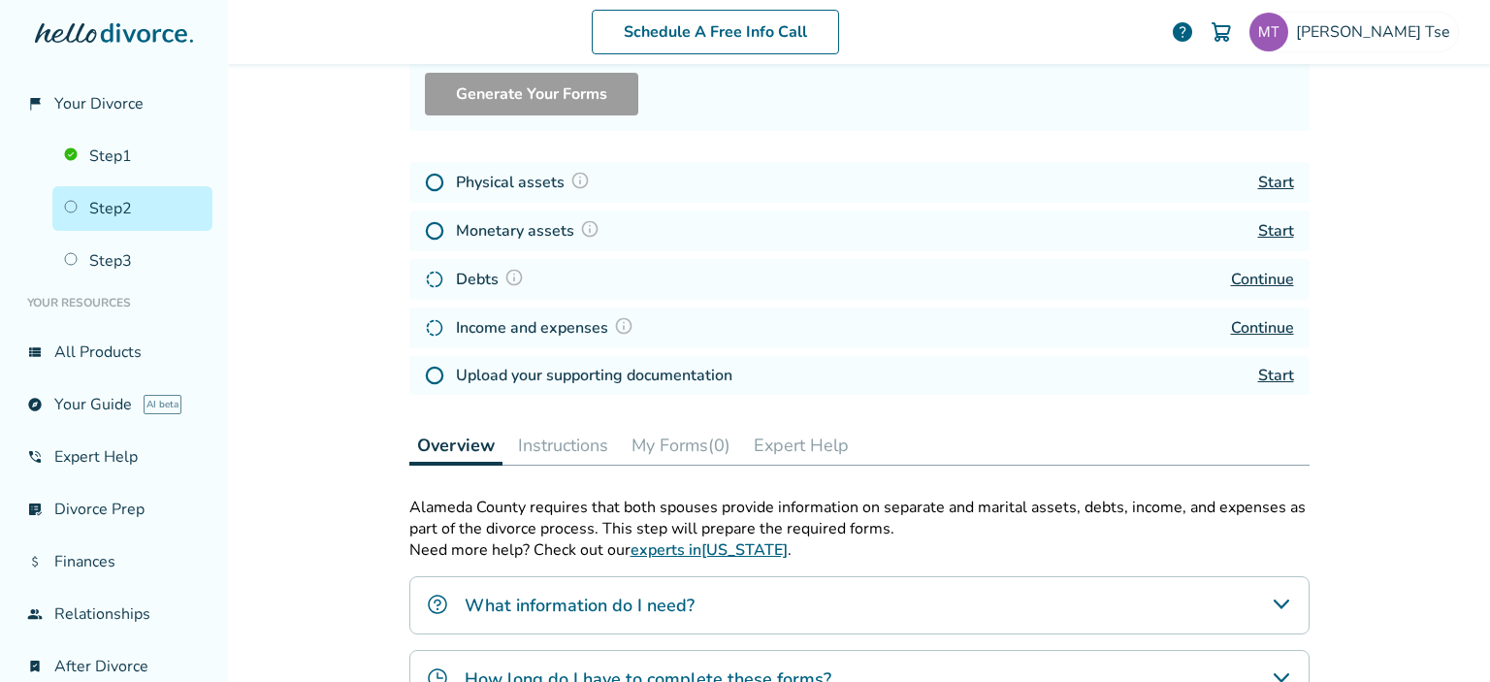
scroll to position [95, 0]
